Goal: Navigation & Orientation: Find specific page/section

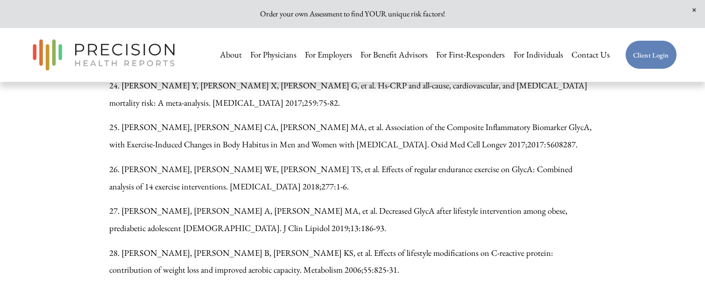
scroll to position [3600, 0]
drag, startPoint x: 627, startPoint y: 140, endPoint x: 407, endPoint y: 0, distance: 261.0
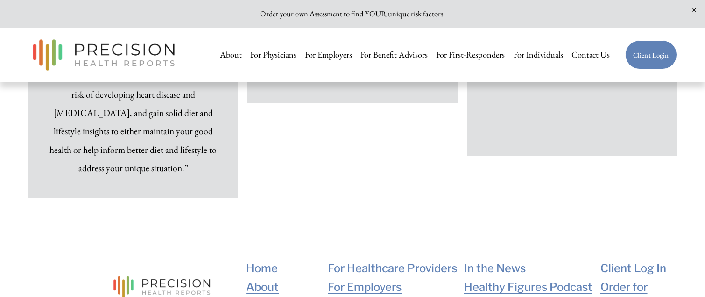
scroll to position [6232, 0]
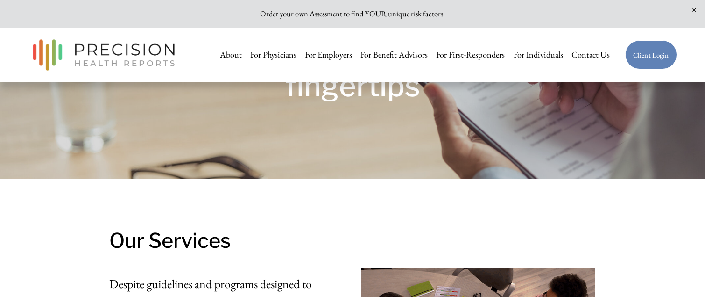
scroll to position [127, 0]
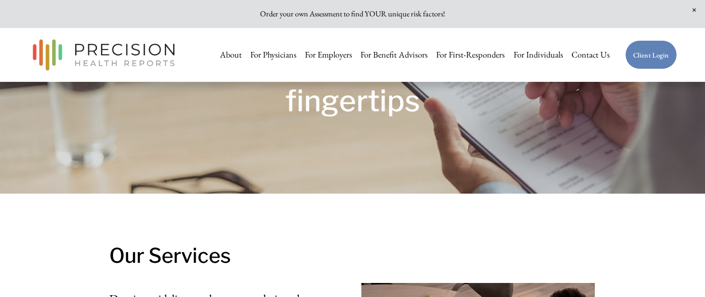
click at [534, 56] on link "For Individuals" at bounding box center [539, 54] width 50 height 19
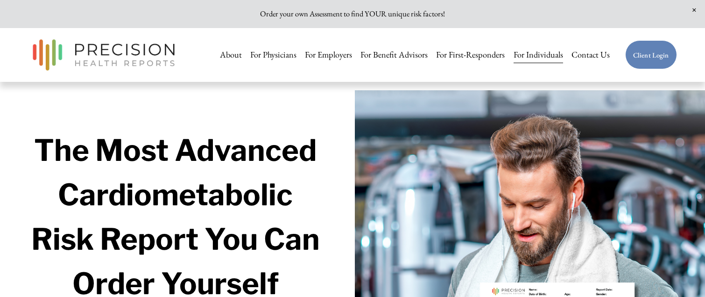
click at [694, 11] on span "Close Announcement" at bounding box center [694, 10] width 21 height 21
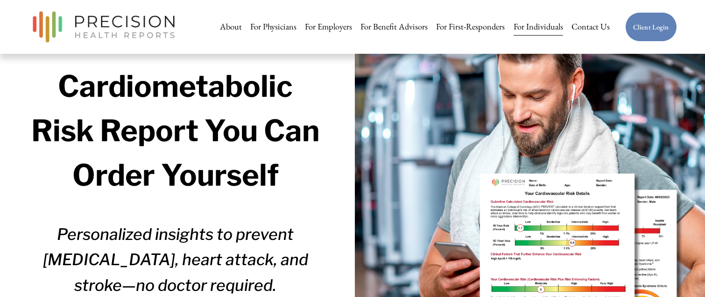
scroll to position [81, 0]
